Goal: Information Seeking & Learning: Learn about a topic

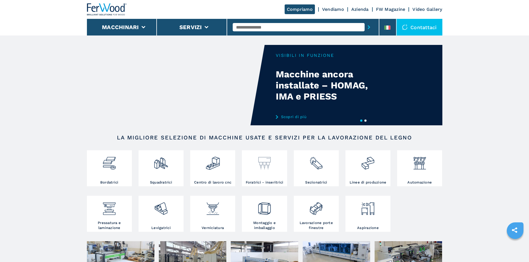
click at [253, 180] on div at bounding box center [264, 166] width 42 height 28
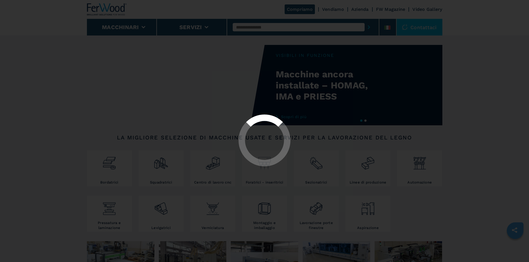
select select "**********"
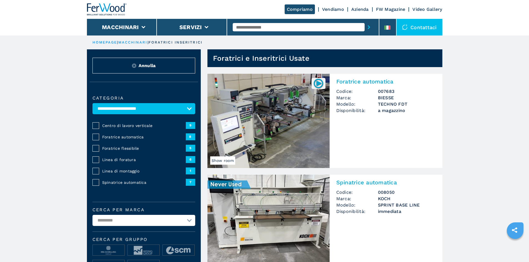
click at [297, 232] on img at bounding box center [268, 222] width 122 height 94
